Goal: Submit feedback/report problem

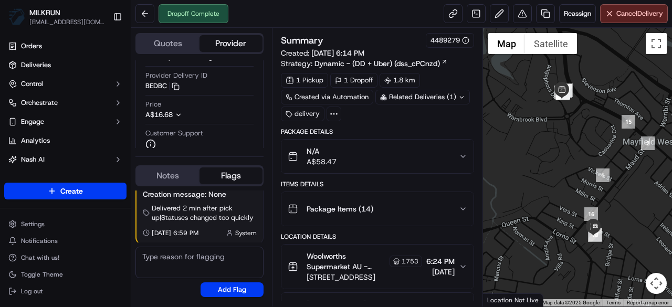
click at [312, 156] on span "A$58.47" at bounding box center [321, 161] width 30 height 10
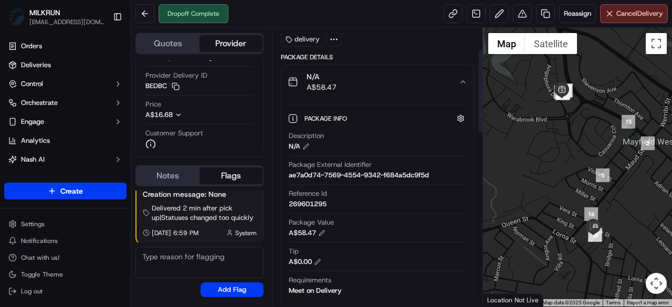
scroll to position [74, 0]
click at [520, 15] on button at bounding box center [522, 13] width 19 height 19
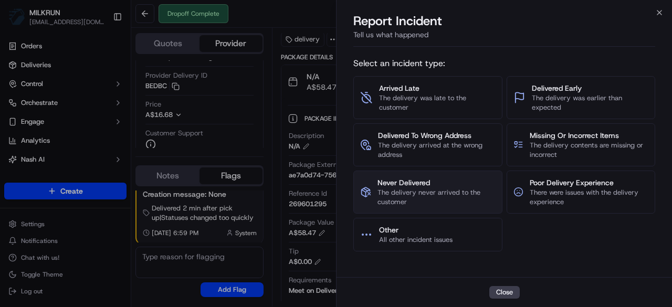
click at [430, 197] on span "The delivery never arrived to the customer" at bounding box center [436, 197] width 118 height 19
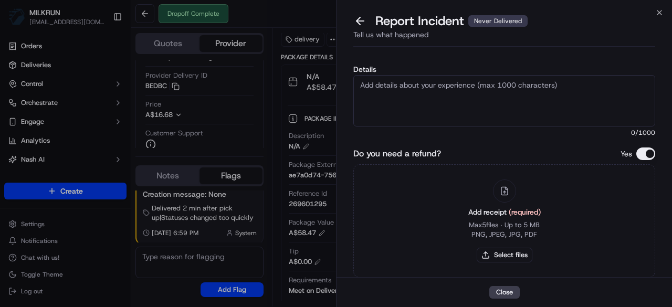
click at [418, 110] on textarea "Details" at bounding box center [504, 100] width 302 height 51
type textarea "Hi team, please issue a refund for this order, driver"
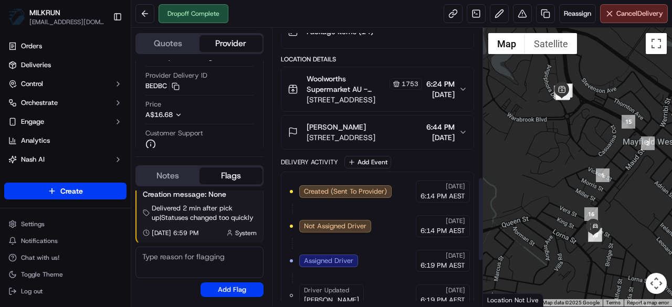
scroll to position [642, 0]
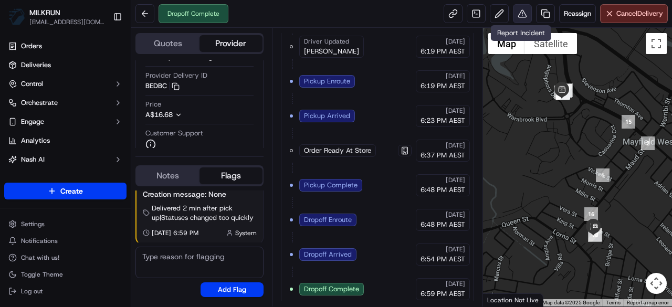
click at [527, 13] on button at bounding box center [522, 13] width 19 height 19
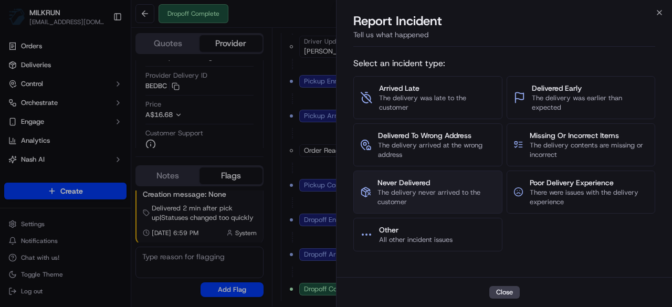
click at [431, 192] on span "The delivery never arrived to the customer" at bounding box center [436, 197] width 118 height 19
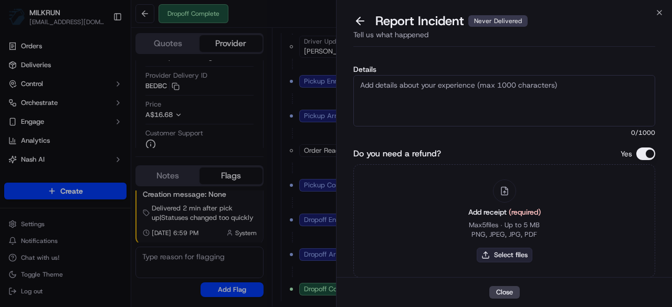
click at [514, 254] on button "Select files" at bounding box center [504, 255] width 56 height 15
type input "C:\fakepath\ebony.png"
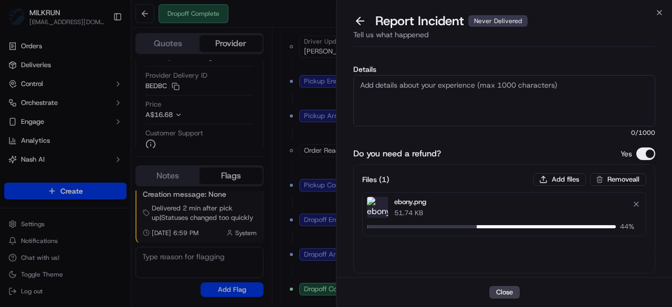
click at [467, 95] on textarea "Details" at bounding box center [504, 100] width 302 height 51
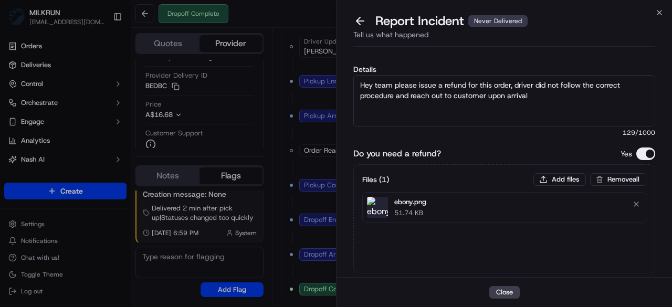
scroll to position [62, 0]
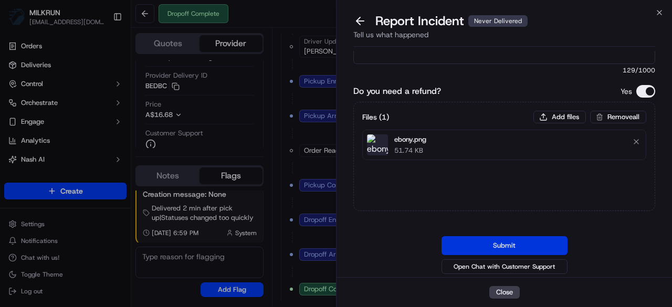
type textarea "Hey team please issue a refund for this order, driver did not follow the correc…"
click at [495, 247] on button "Submit" at bounding box center [504, 245] width 126 height 19
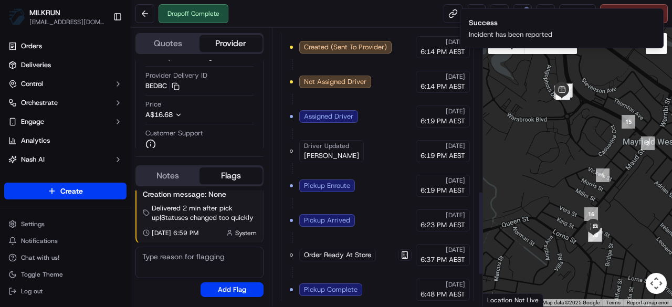
scroll to position [537, 0]
